Goal: Information Seeking & Learning: Learn about a topic

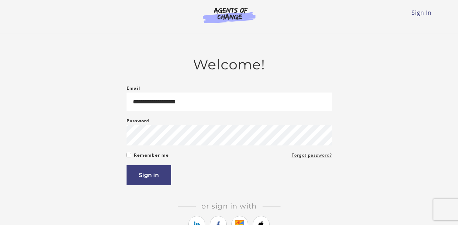
type input "**********"
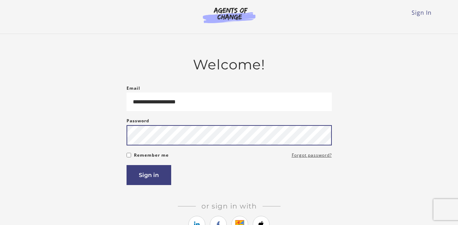
click at [126, 165] on button "Sign in" at bounding box center [148, 175] width 45 height 20
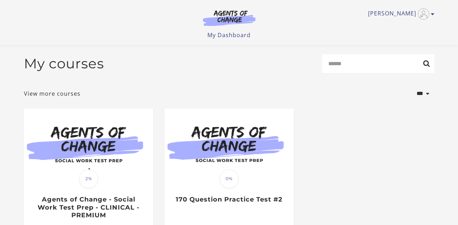
scroll to position [78, 0]
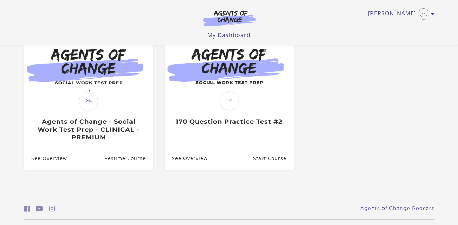
drag, startPoint x: 250, startPoint y: 114, endPoint x: 308, endPoint y: 86, distance: 64.4
click at [308, 86] on ul "Translation missing: en.liquid.partials.dashboard_course_card.progress_descript…" at bounding box center [228, 106] width 421 height 151
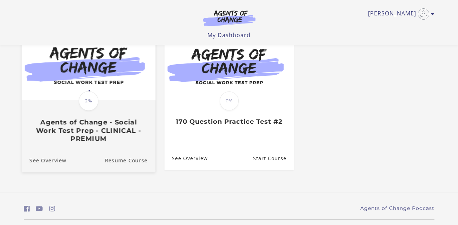
click at [113, 97] on img at bounding box center [87, 64] width 133 height 72
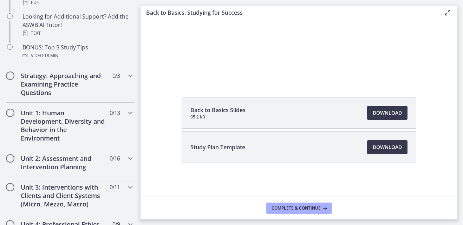
scroll to position [376, 0]
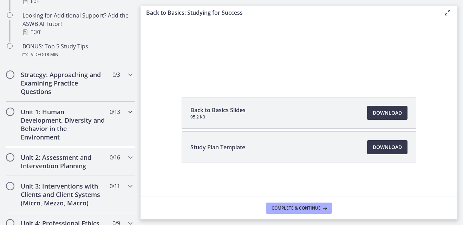
click at [86, 122] on h2 "Unit 1: Human Development, Diversity and Behavior in the Environment" at bounding box center [64, 125] width 86 height 34
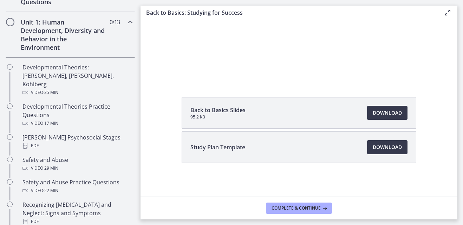
scroll to position [191, 0]
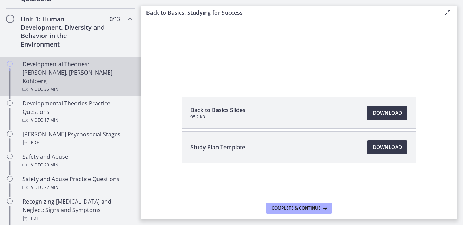
click at [63, 85] on div "Video · 35 min" at bounding box center [77, 89] width 110 height 8
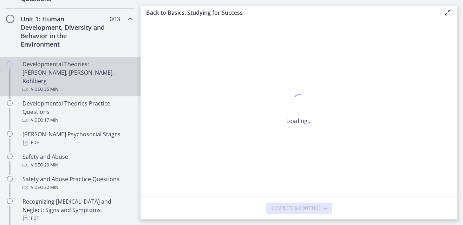
scroll to position [0, 0]
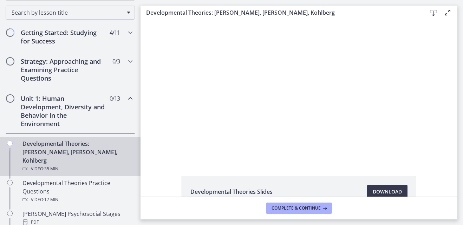
scroll to position [105, 0]
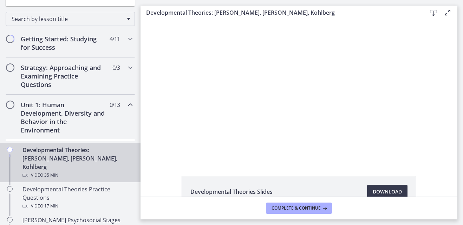
drag, startPoint x: 139, startPoint y: 61, endPoint x: 14, endPoint y: 22, distance: 130.5
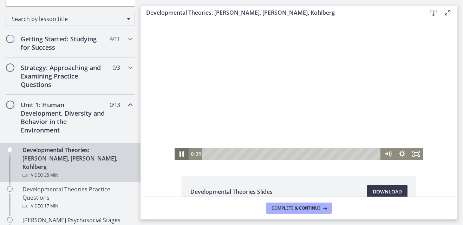
click at [176, 152] on icon "Pause" at bounding box center [181, 154] width 17 height 14
click at [170, 171] on div "Developmental Theories Slides Download Opens in a new window" at bounding box center [298, 108] width 317 height 177
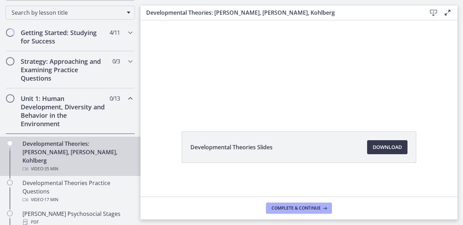
scroll to position [112, 0]
click at [126, 95] on icon "Chapters" at bounding box center [130, 98] width 8 height 8
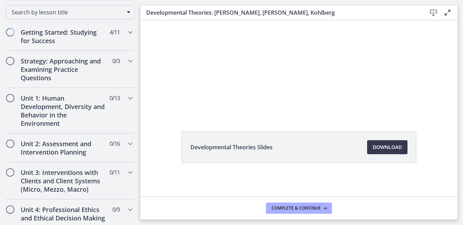
drag, startPoint x: 140, startPoint y: 75, endPoint x: 122, endPoint y: 145, distance: 73.0
click at [140, 116] on html "Click for sound @keyframes VOLUME_SMALL_WAVE_FLASH { 0% { opacity: 0; } 33% { o…" at bounding box center [298, 46] width 317 height 140
click at [126, 145] on icon "Chapters" at bounding box center [130, 144] width 8 height 8
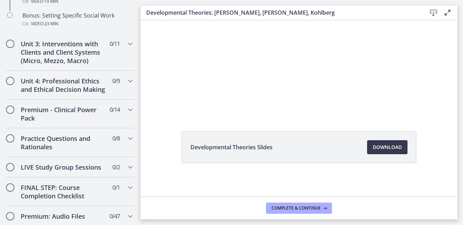
scroll to position [694, 0]
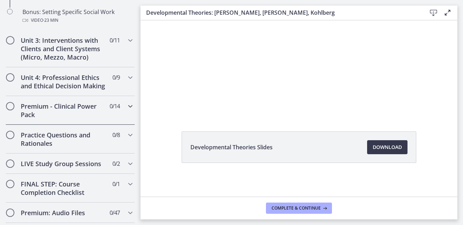
click at [126, 120] on div "Premium - Clinical Power Pack 0 / 14 Completed" at bounding box center [70, 110] width 129 height 29
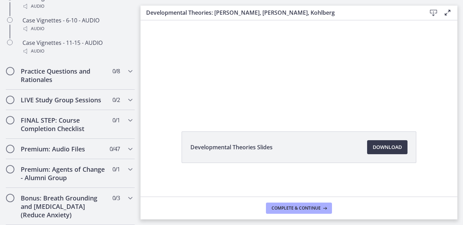
scroll to position [664, 0]
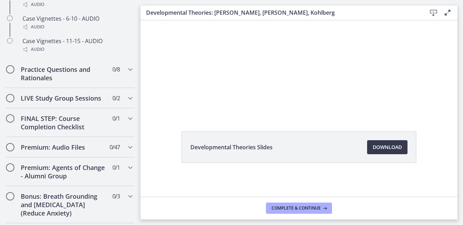
click at [140, 171] on div "Go to Dashboard Go to Dashboard Agents of Change - Social Work Test Prep - CLIN…" at bounding box center [231, 112] width 463 height 225
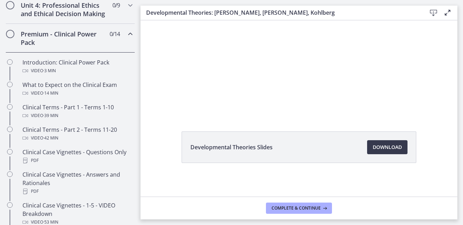
scroll to position [313, 0]
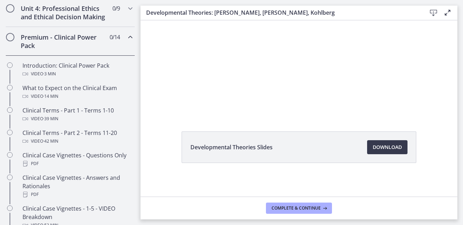
drag, startPoint x: 140, startPoint y: 171, endPoint x: 10, endPoint y: 119, distance: 139.8
click at [127, 41] on icon "Chapters" at bounding box center [130, 37] width 8 height 8
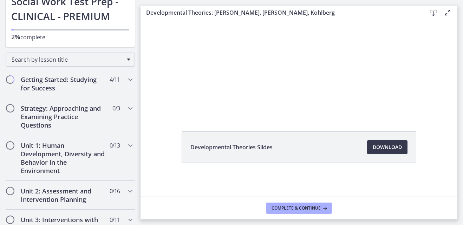
scroll to position [34, 0]
